Goal: Information Seeking & Learning: Learn about a topic

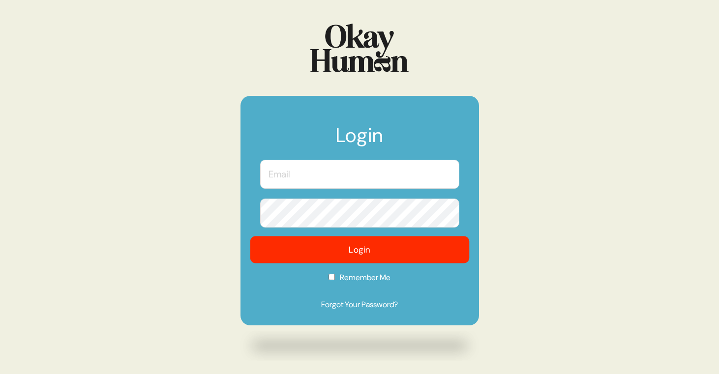
type input "[PERSON_NAME][EMAIL_ADDRESS][PERSON_NAME][DOMAIN_NAME]"
click at [340, 253] on button "Login" at bounding box center [359, 249] width 219 height 27
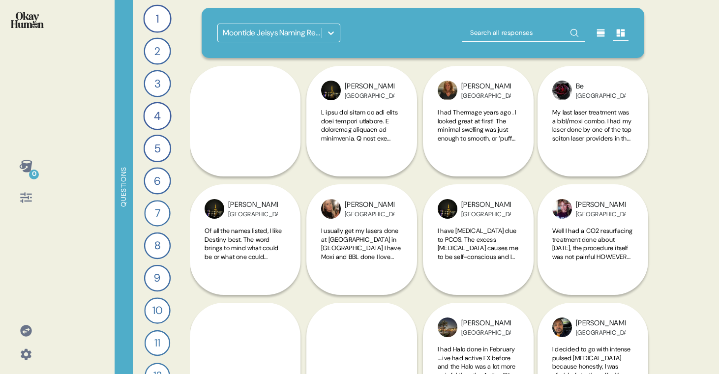
click at [324, 34] on div at bounding box center [331, 33] width 18 height 18
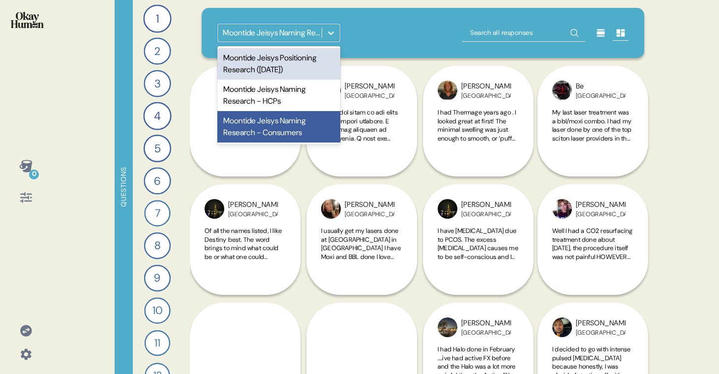
click at [307, 66] on div "Moontide Jeisys Positioning Research ([DATE])" at bounding box center [278, 63] width 123 height 31
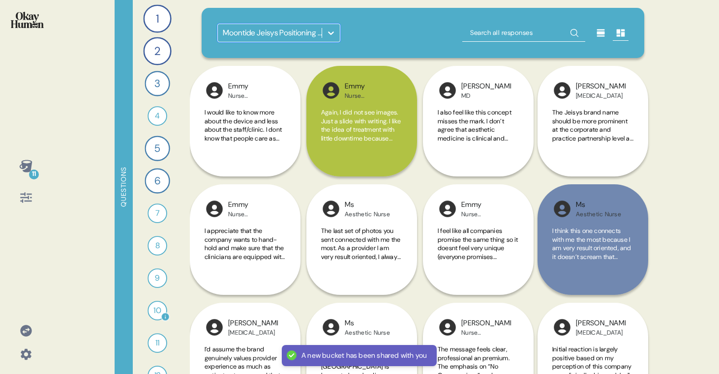
click at [153, 307] on div "10" at bounding box center [157, 311] width 20 height 20
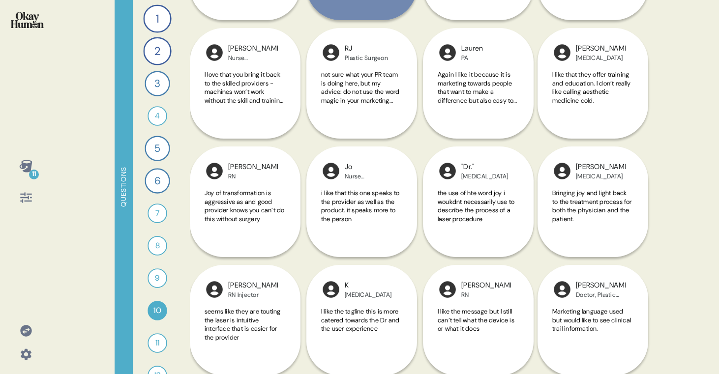
scroll to position [332, 0]
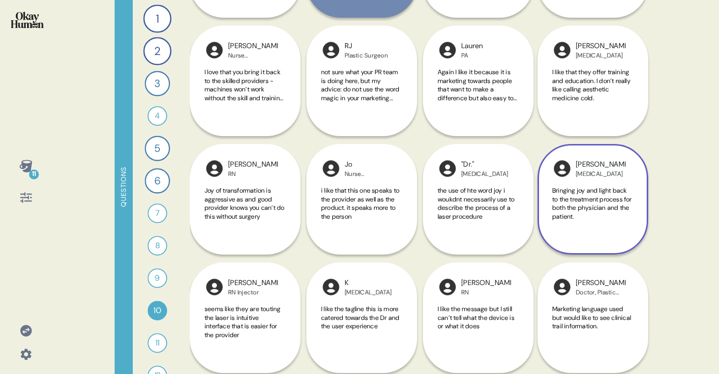
click at [586, 229] on div "Bringing joy and light back to the treatment process for both the physician and…" at bounding box center [592, 209] width 81 height 46
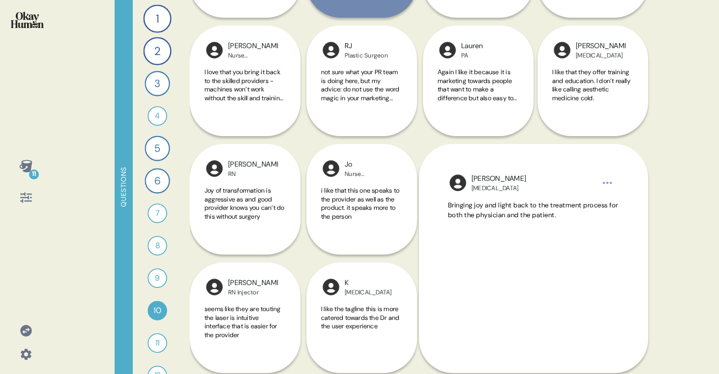
click at [689, 212] on div "11 Questions 1 Can you tell me your most recommended energy-based aesthetics tr…" at bounding box center [359, 187] width 719 height 374
click at [685, 224] on div "11 Questions 1 Can you tell me your most recommended energy-based aesthetics tr…" at bounding box center [359, 187] width 719 height 374
click at [58, 251] on div "11 Questions 1 Can you tell me your most recommended energy-based aesthetics tr…" at bounding box center [359, 187] width 719 height 374
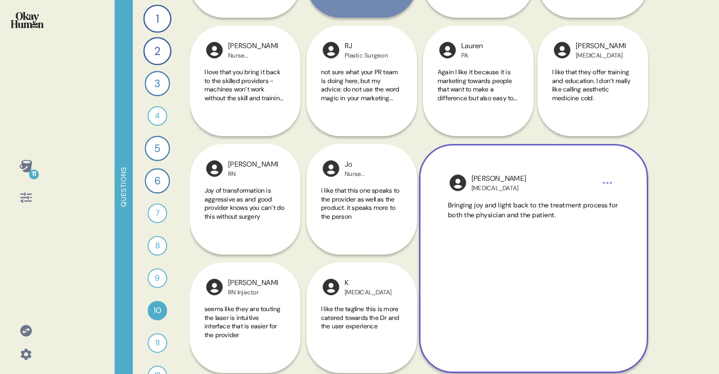
click at [639, 147] on div "[PERSON_NAME] [MEDICAL_DATA] Bringing joy and light back to the treatment proce…" at bounding box center [593, 258] width 109 height 229
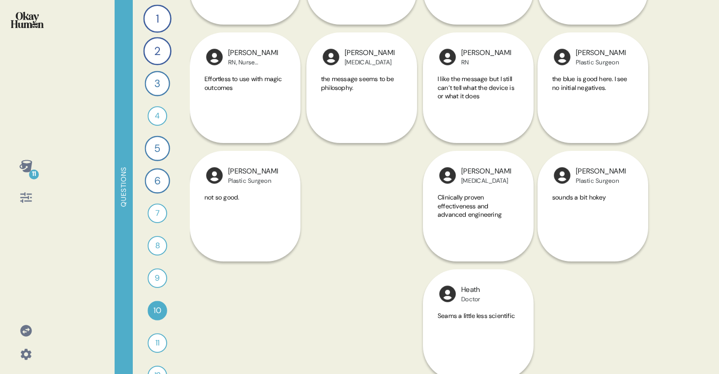
scroll to position [805, 0]
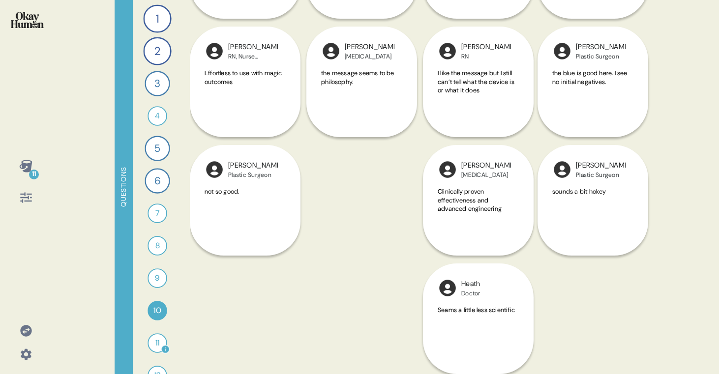
click at [155, 341] on div "11" at bounding box center [157, 343] width 20 height 20
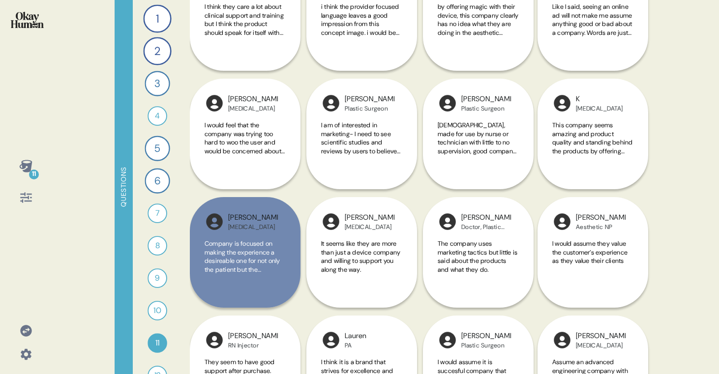
scroll to position [339, 0]
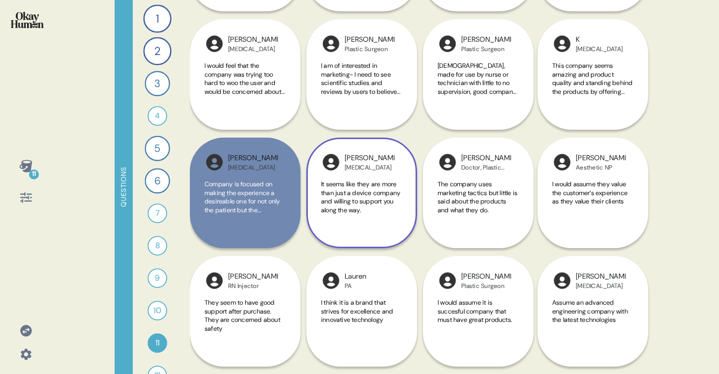
click at [351, 195] on span "It seems like they are more than just a device company and willing to support y…" at bounding box center [360, 197] width 79 height 34
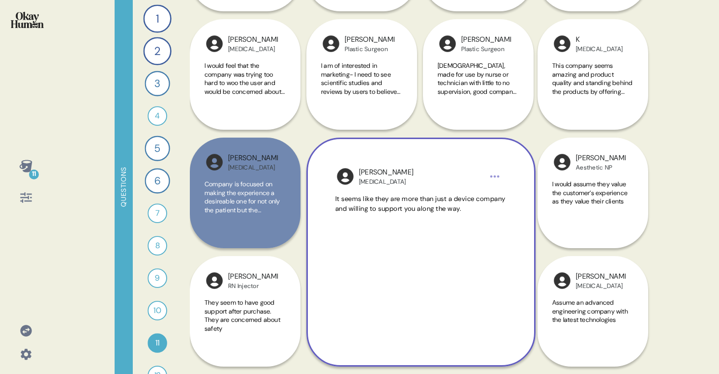
click at [688, 189] on div "11 Questions 1 Can you tell me your most recommended energy-based aesthetics tr…" at bounding box center [359, 187] width 719 height 374
click at [641, 250] on div "[PERSON_NAME] [MEDICAL_DATA] Company is focused on making the experience a desi…" at bounding box center [423, 256] width 466 height 948
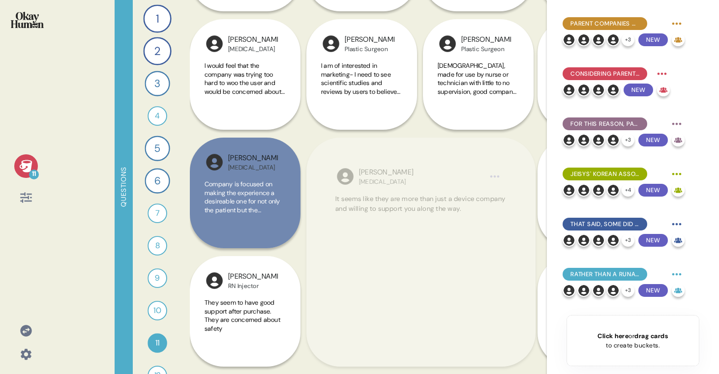
click at [463, 202] on span "It seems like they are more than just a device company and willing to support y…" at bounding box center [420, 204] width 170 height 18
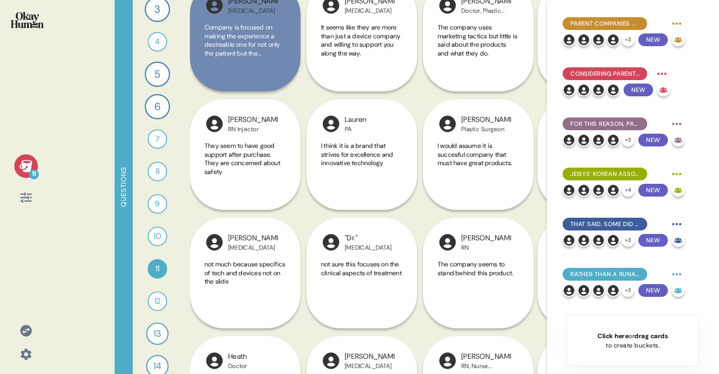
scroll to position [120, 0]
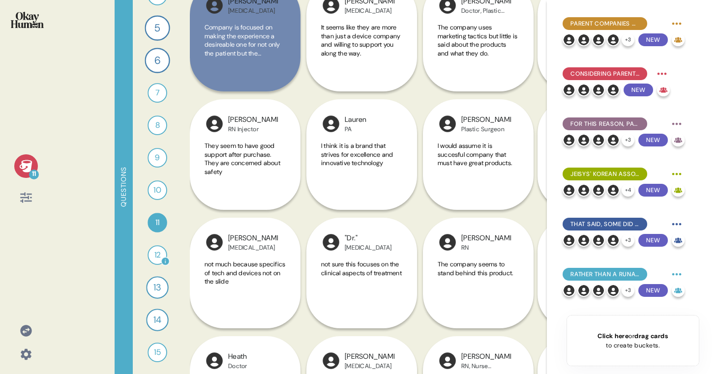
click at [152, 248] on div "12" at bounding box center [157, 255] width 20 height 20
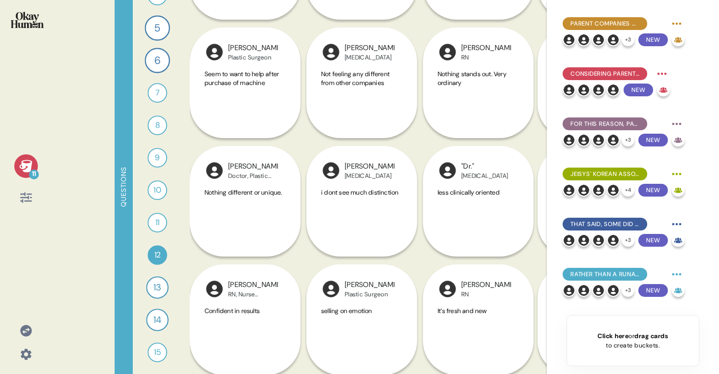
scroll to position [695, 0]
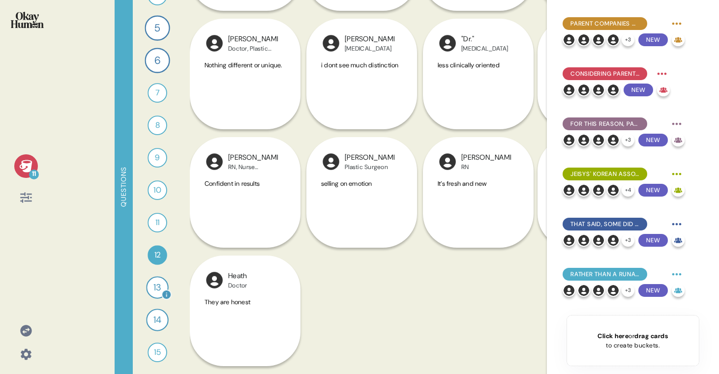
click at [149, 285] on div "13" at bounding box center [157, 287] width 22 height 22
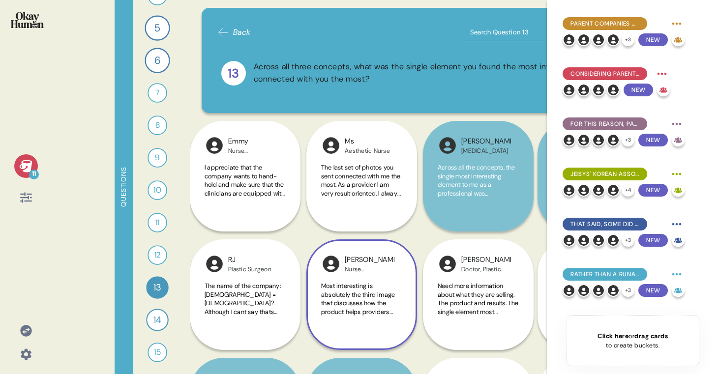
click at [372, 277] on div "[PERSON_NAME] Nurse Practitioner Most interesting is absolutely the third image…" at bounding box center [361, 294] width 111 height 111
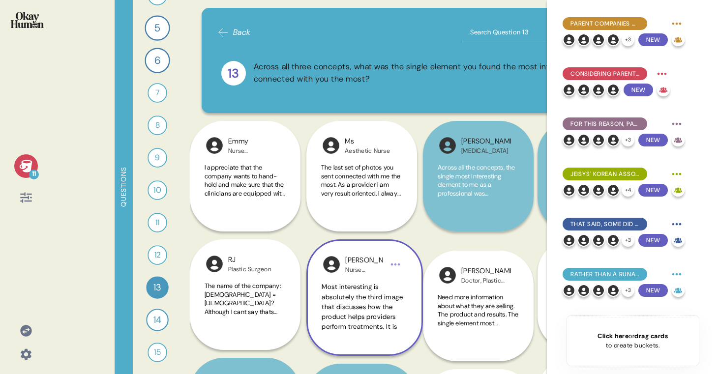
click at [372, 277] on div "[PERSON_NAME] Nurse Practitioner Most interesting is absolutely the third image…" at bounding box center [364, 297] width 117 height 117
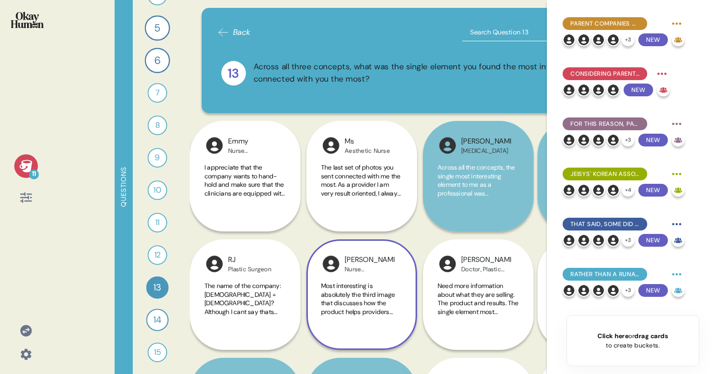
click at [373, 275] on div "[PERSON_NAME] Nurse Practitioner Most interesting is absolutely the third image…" at bounding box center [361, 294] width 111 height 111
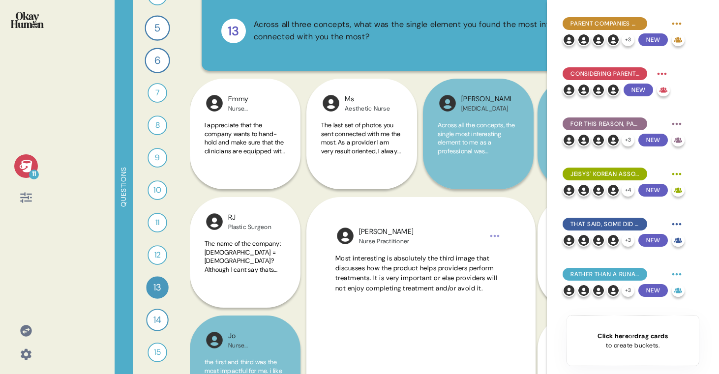
scroll to position [410, 0]
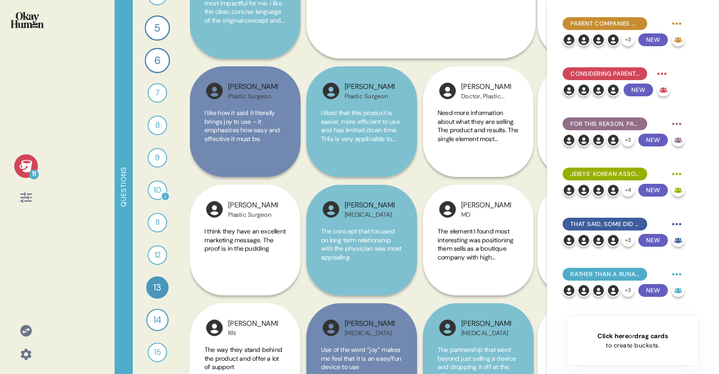
click at [153, 190] on div "10" at bounding box center [157, 190] width 20 height 20
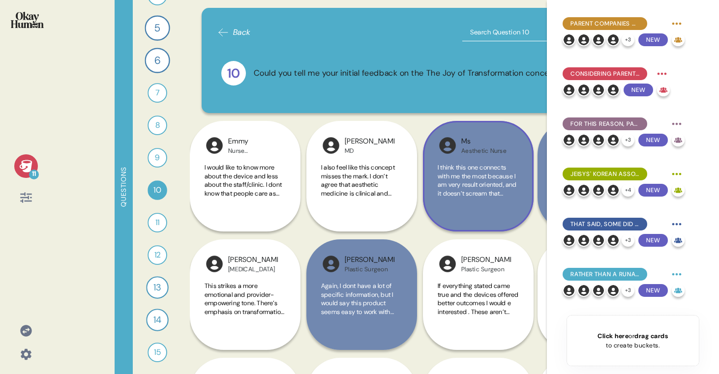
click at [475, 201] on div "I think this one connects with me the most because I am very result oriented, a…" at bounding box center [478, 186] width 81 height 46
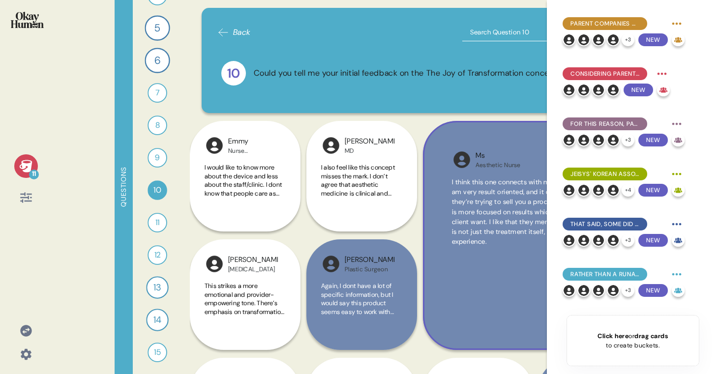
click at [475, 201] on span "I think this one connects with me the most because I am very result oriented, a…" at bounding box center [536, 212] width 168 height 68
click at [475, 201] on div "I think this one connects with me the most because I am very result oriented, a…" at bounding box center [537, 245] width 171 height 136
click at [552, 176] on div "Parent companies matter, serving as signals of safety, efficacy, and ongoing su…" at bounding box center [633, 187] width 172 height 374
click at [553, 176] on div "Parent companies matter, serving as signals of safety, efficacy, and ongoing su…" at bounding box center [633, 187] width 172 height 374
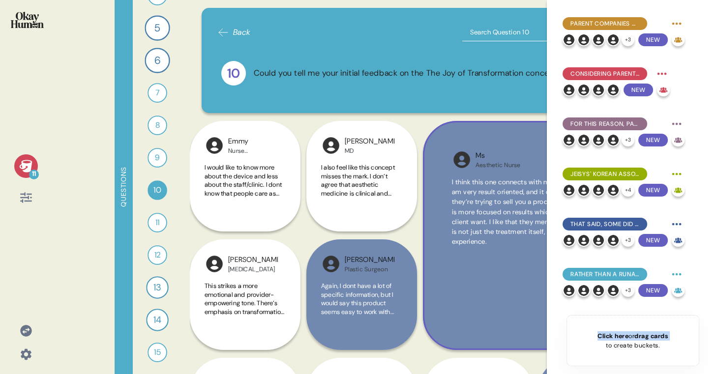
click at [553, 176] on div "Parent companies matter, serving as signals of safety, efficacy, and ongoing su…" at bounding box center [633, 187] width 172 height 374
click at [28, 169] on icon at bounding box center [25, 166] width 13 height 12
click at [491, 215] on span "I think this one connects with me the most because I am very result oriented, a…" at bounding box center [536, 212] width 168 height 68
click at [491, 215] on div "I think this one connects with me the most because I am very result oriented, a…" at bounding box center [537, 245] width 171 height 136
click at [29, 171] on div "11" at bounding box center [34, 175] width 10 height 10
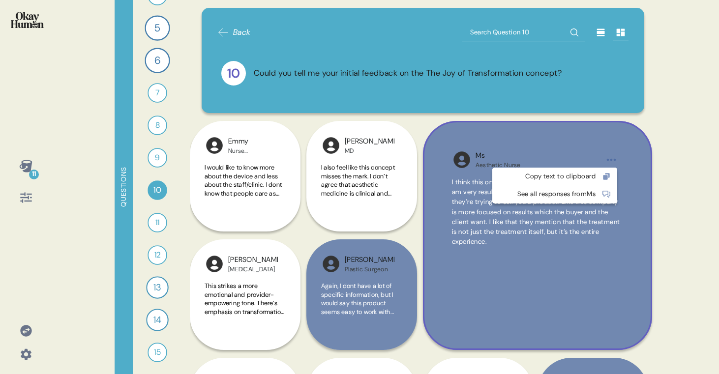
click at [613, 157] on html "11 Questions 1 Can you tell me your most recommended energy-based aesthetics tr…" at bounding box center [359, 187] width 719 height 374
click at [607, 177] on icon at bounding box center [605, 177] width 4 height 4
